Goal: Task Accomplishment & Management: Complete application form

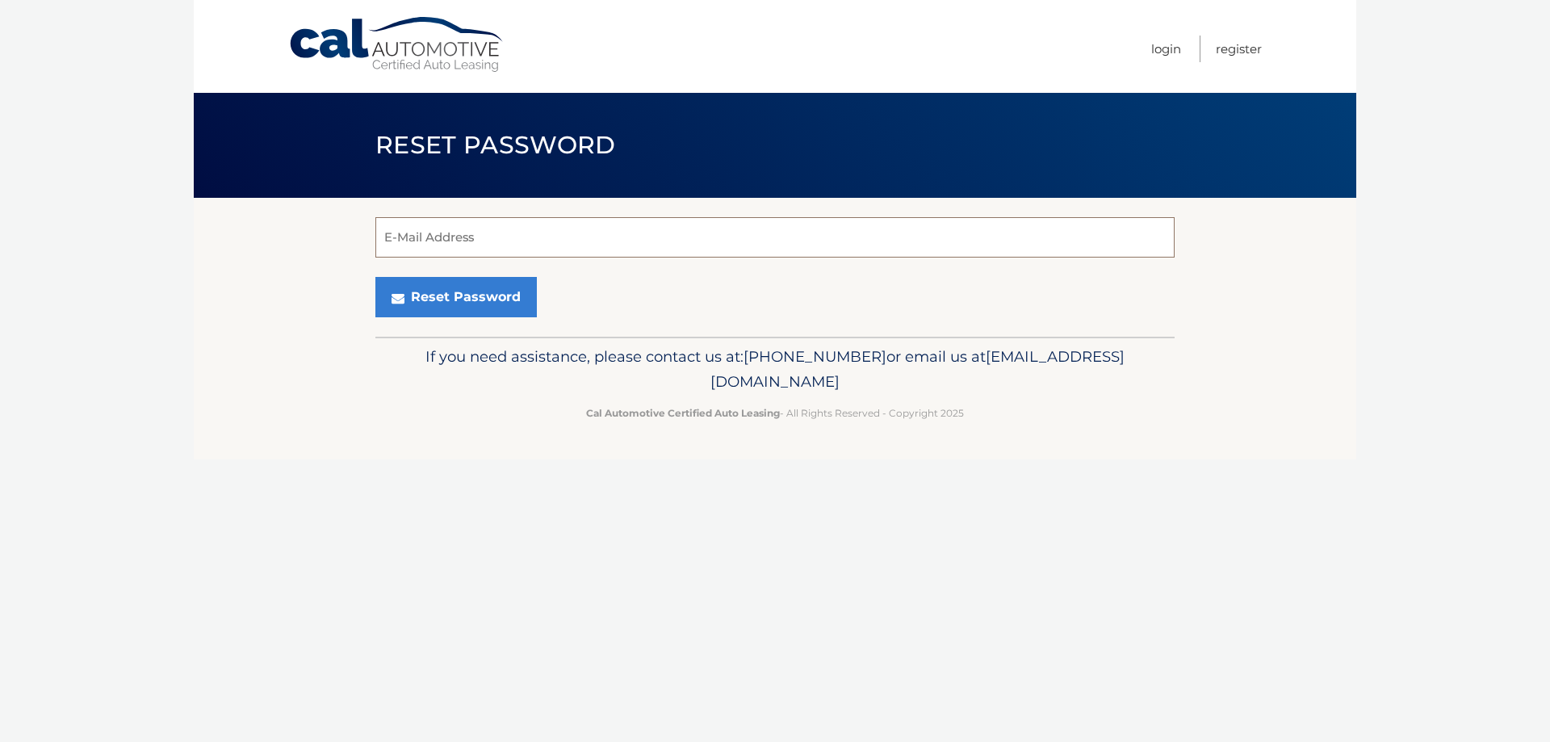
click at [520, 254] on input "E-Mail Address" at bounding box center [774, 237] width 799 height 40
type input "[EMAIL_ADDRESS][DOMAIN_NAME]"
click at [442, 295] on button "Reset Password" at bounding box center [455, 297] width 161 height 40
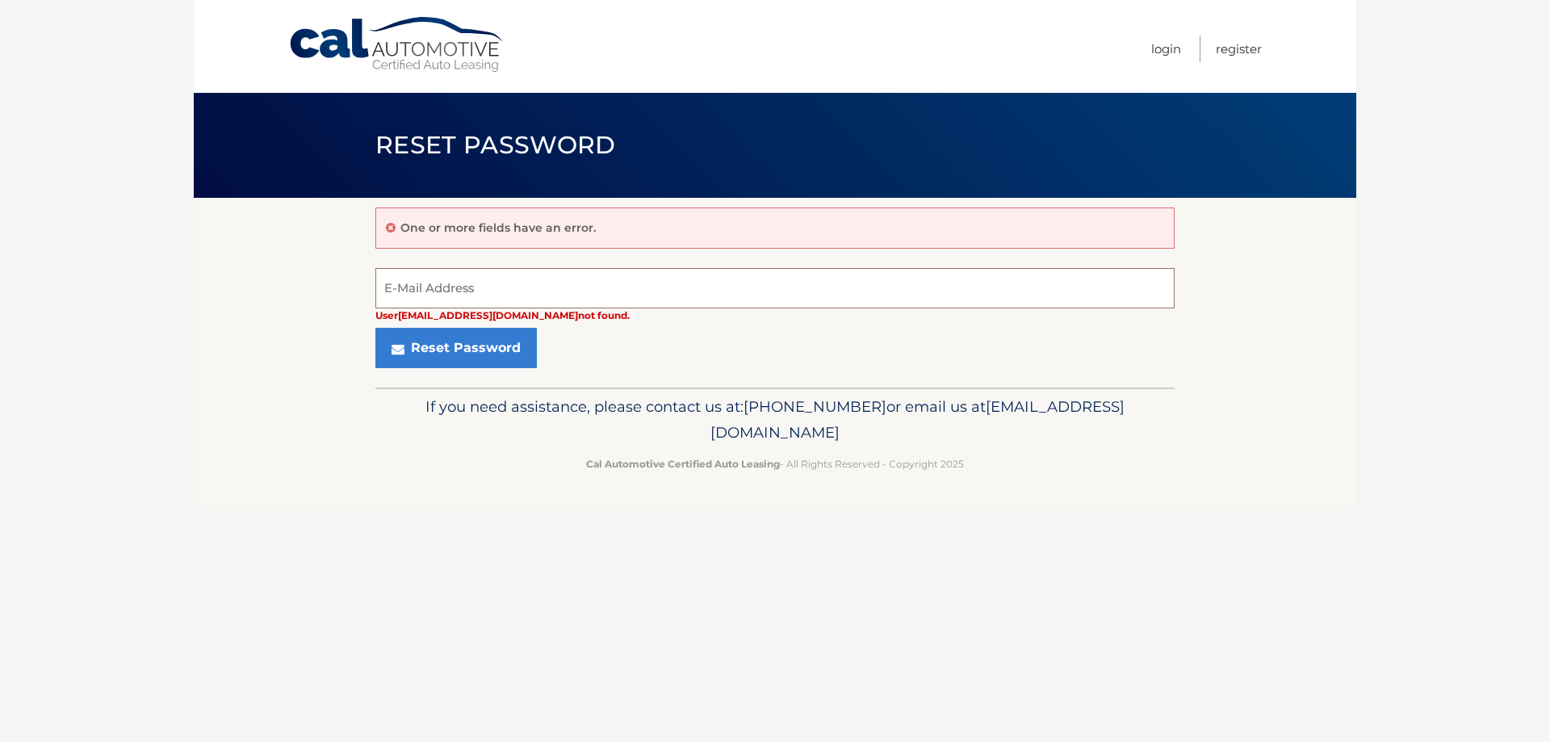
click at [514, 287] on input "E-Mail Address" at bounding box center [774, 288] width 799 height 40
type input "[EMAIL_ADDRESS][DOMAIN_NAME]"
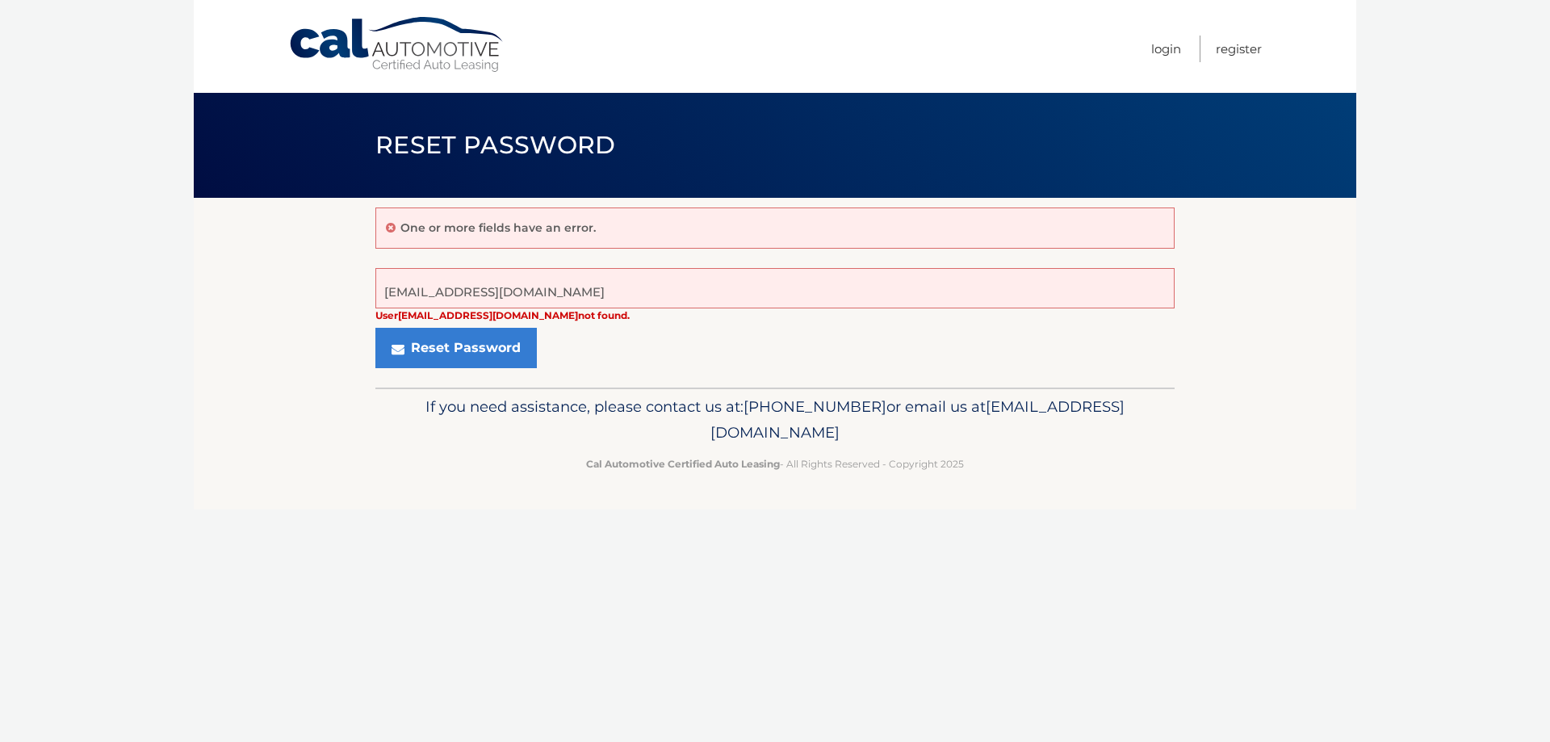
click at [794, 406] on p "If you need assistance, please contact us at: [PHONE_NUMBER] or email us at [EM…" at bounding box center [775, 420] width 778 height 52
click at [461, 329] on button "Reset Password" at bounding box center [455, 348] width 161 height 40
click at [454, 349] on button "Reset Password" at bounding box center [455, 348] width 161 height 40
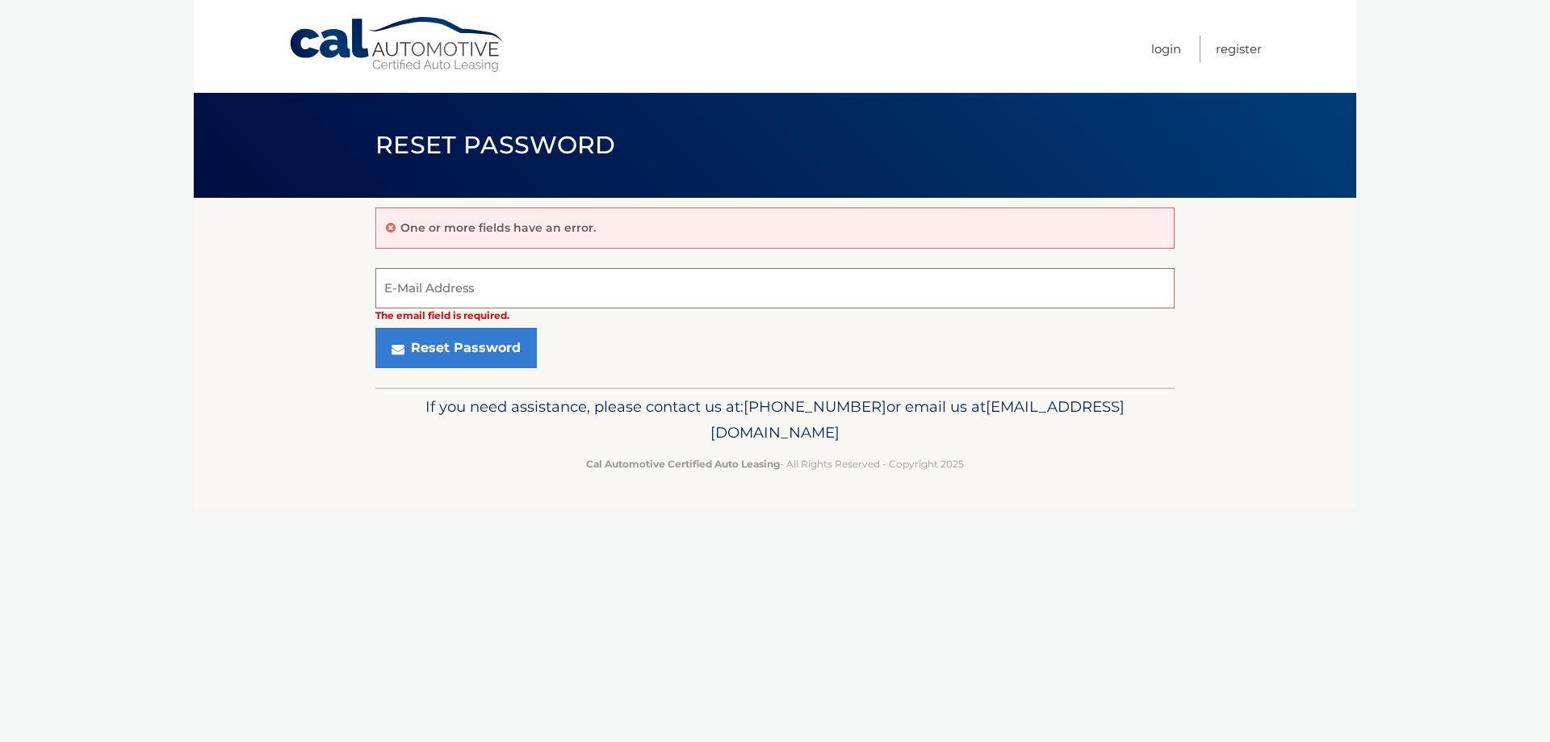
click at [458, 294] on input "E-Mail Address" at bounding box center [774, 288] width 799 height 40
type input "[EMAIL_ADDRESS][DOMAIN_NAME]"
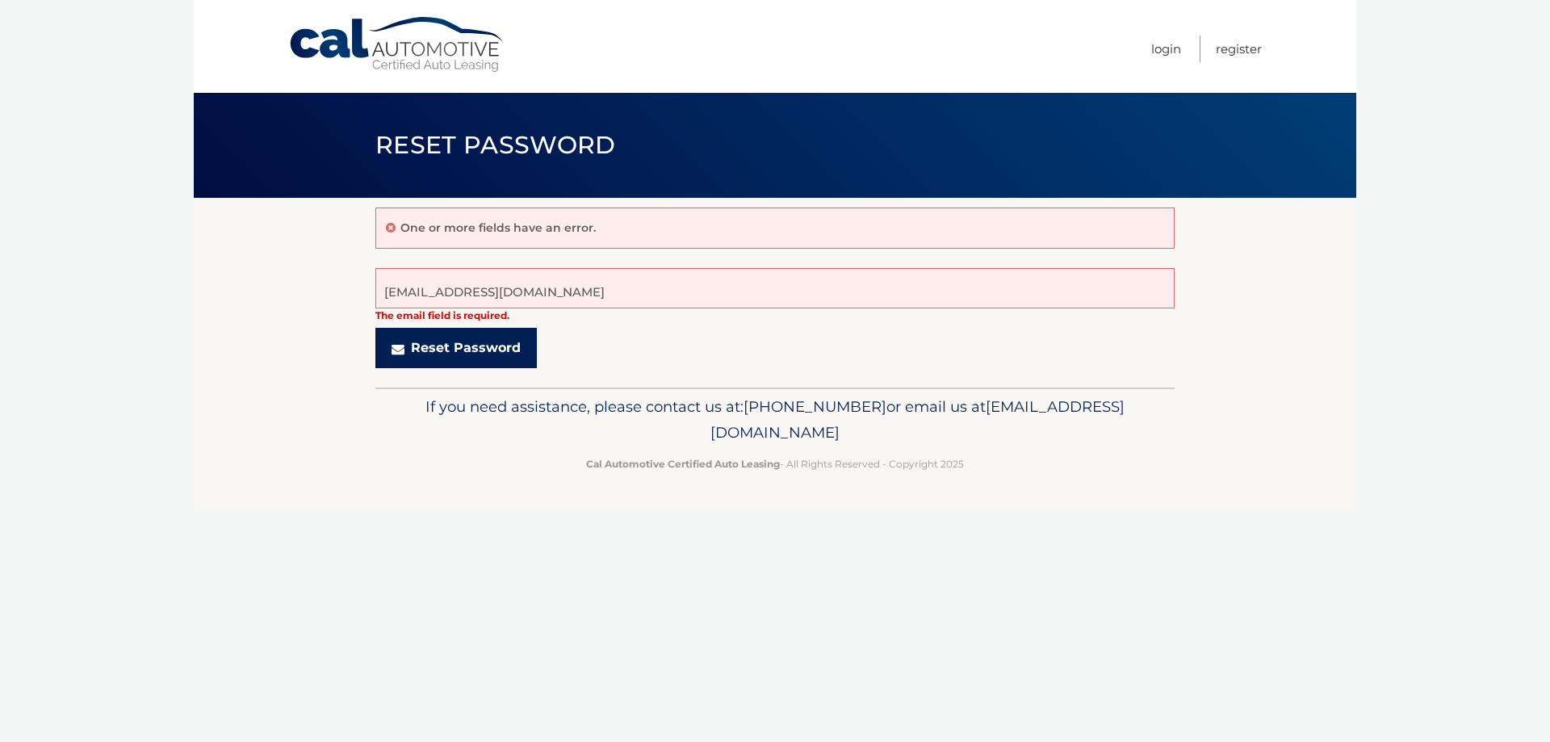
click at [422, 350] on button "Reset Password" at bounding box center [455, 348] width 161 height 40
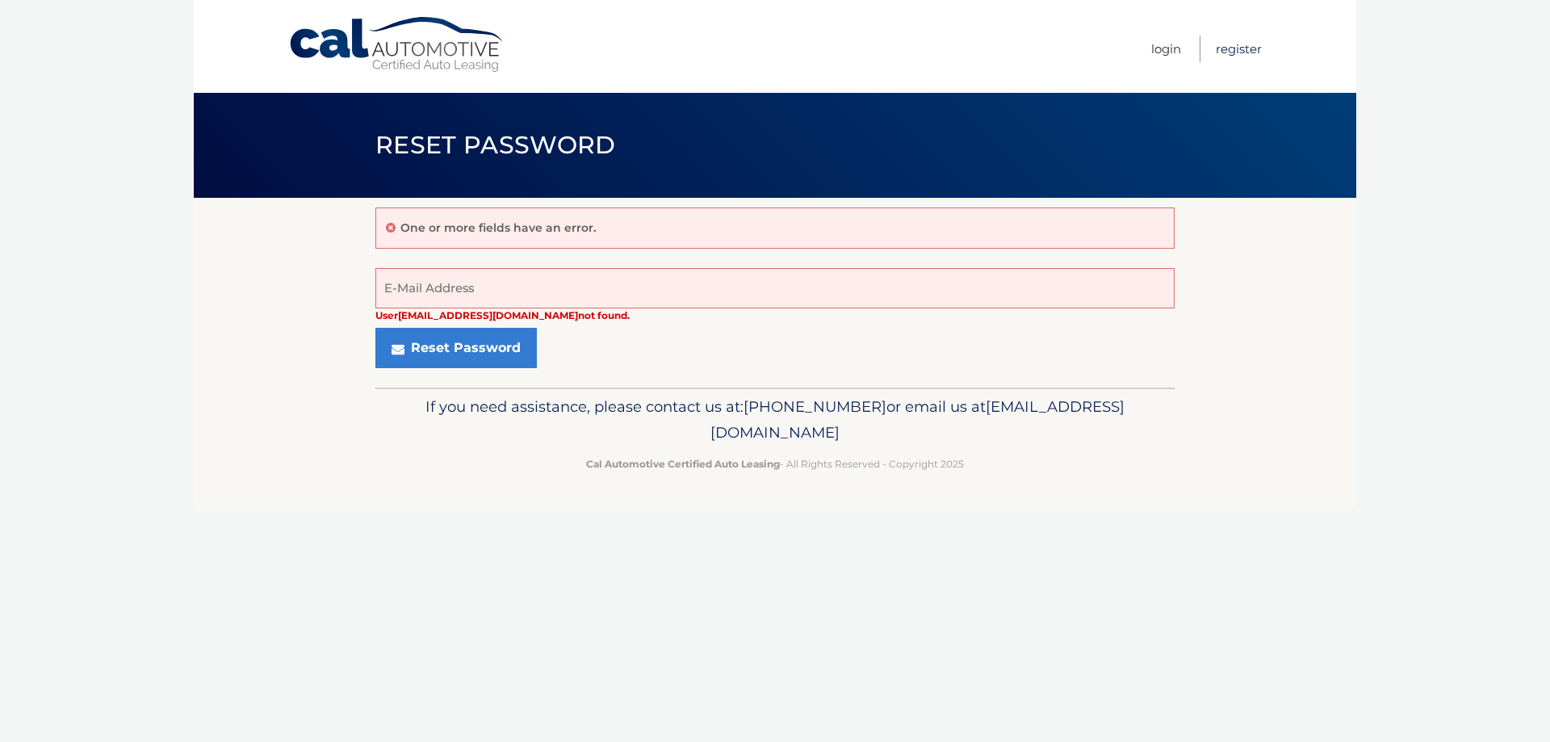
click at [1226, 54] on link "Register" at bounding box center [1239, 49] width 46 height 27
